Goal: Go to known website: Access a specific website the user already knows

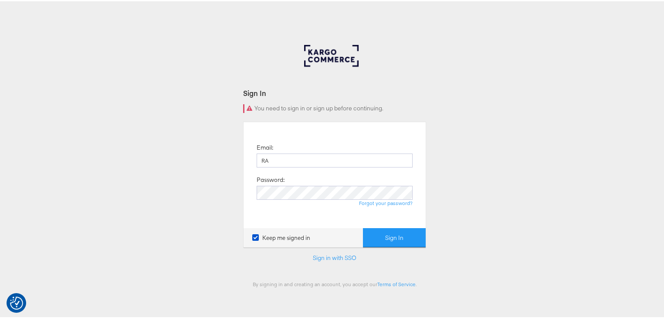
type input "[PERSON_NAME][EMAIL_ADDRESS][PERSON_NAME][DOMAIN_NAME]"
click at [363, 227] on button "Sign In" at bounding box center [394, 237] width 63 height 20
